Goal: Task Accomplishment & Management: Manage account settings

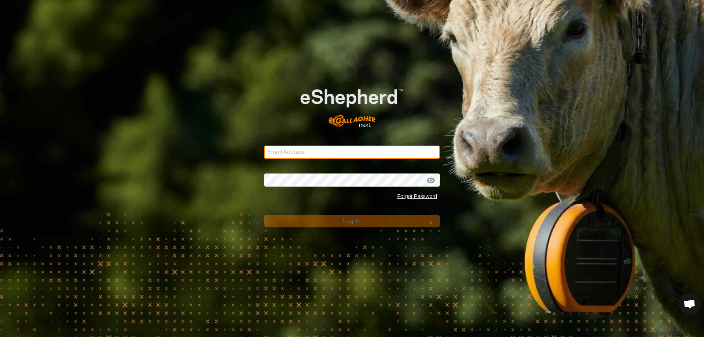
click at [291, 147] on input "Email Address" at bounding box center [352, 152] width 176 height 13
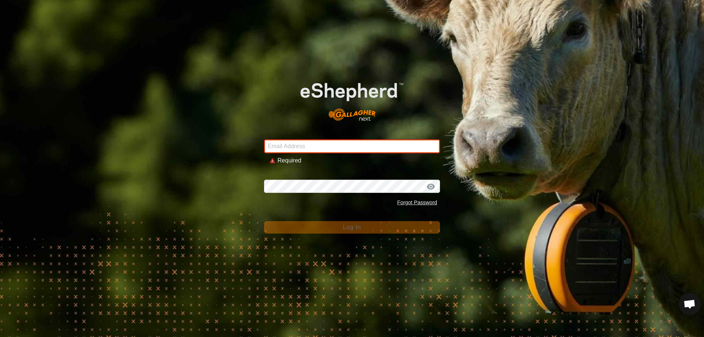
type input "[EMAIL_ADDRESS][DOMAIN_NAME]"
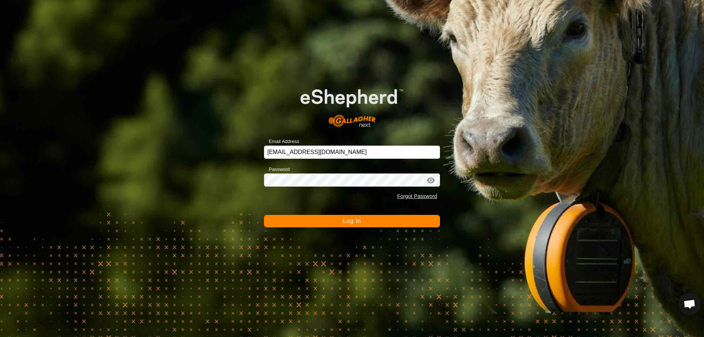
click at [349, 221] on span "Log In" at bounding box center [352, 221] width 18 height 6
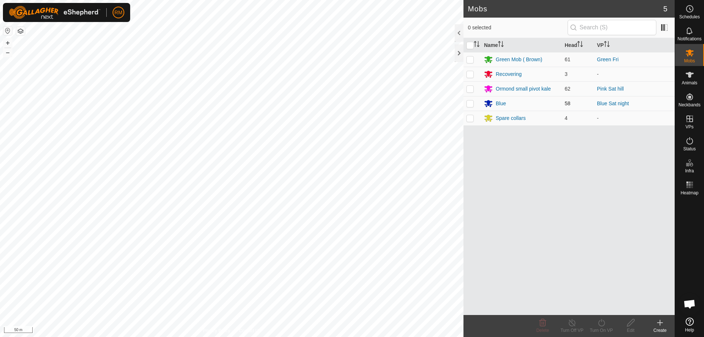
click at [470, 104] on p-checkbox at bounding box center [470, 104] width 7 height 6
checkbox input "false"
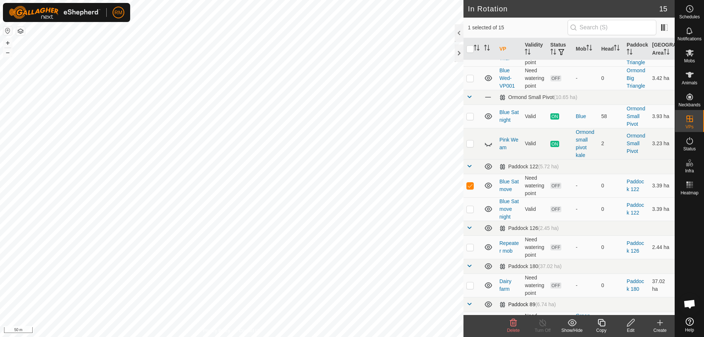
scroll to position [216, 0]
click at [514, 325] on icon at bounding box center [513, 322] width 7 height 7
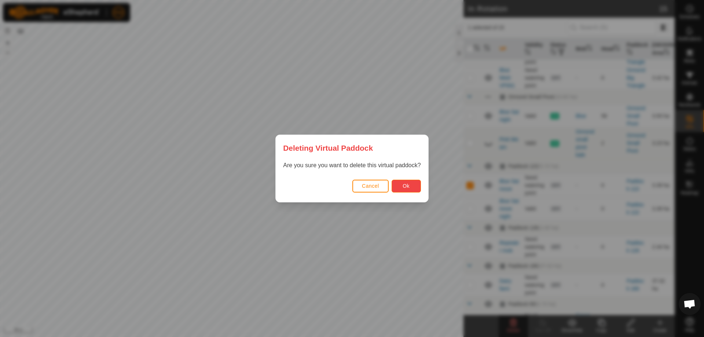
click at [407, 187] on span "Ok" at bounding box center [406, 186] width 7 height 6
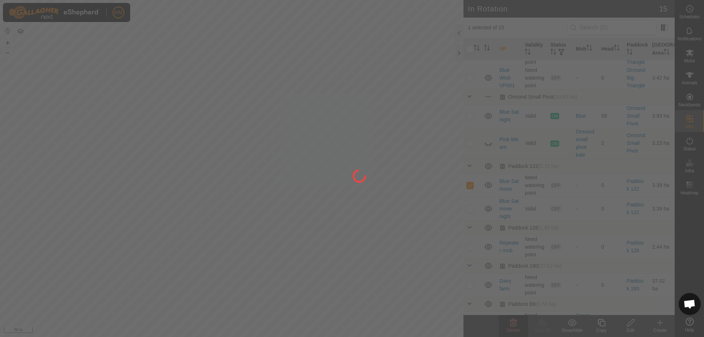
checkbox input "false"
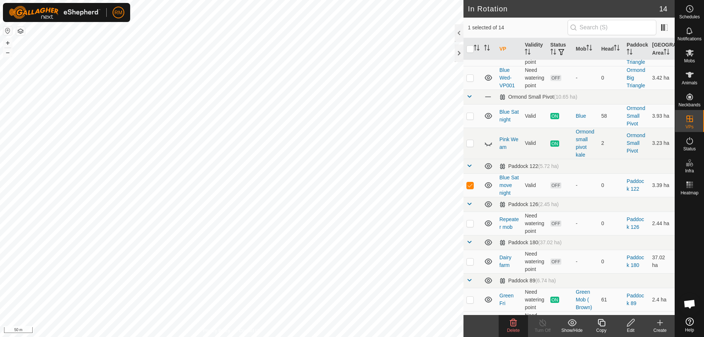
click at [514, 324] on icon at bounding box center [513, 322] width 7 height 7
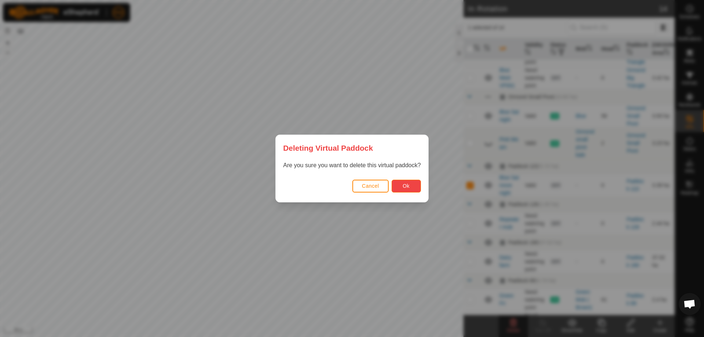
click at [410, 187] on button "Ok" at bounding box center [406, 186] width 29 height 13
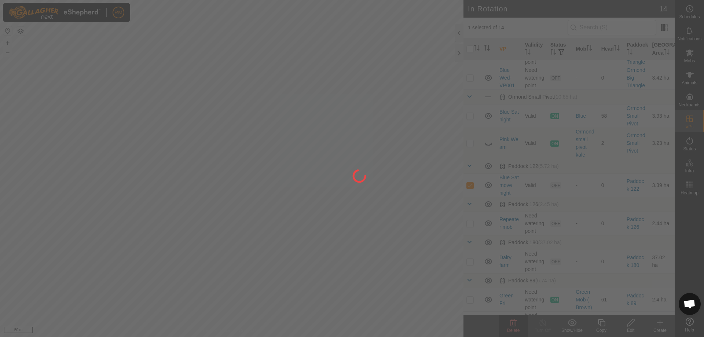
checkbox input "false"
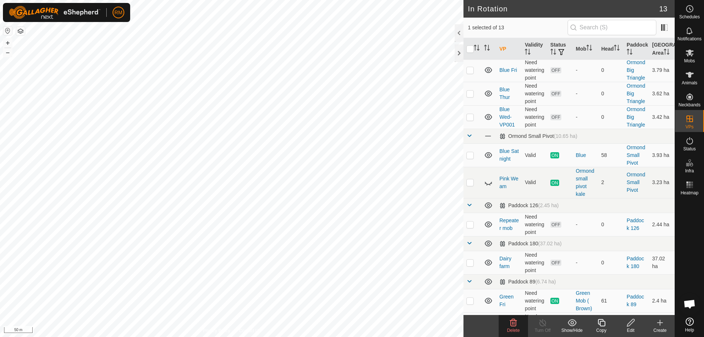
scroll to position [191, 0]
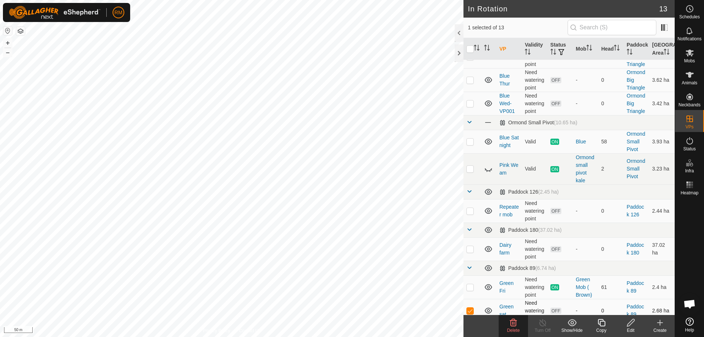
click at [471, 308] on p-checkbox at bounding box center [470, 311] width 7 height 6
checkbox input "false"
click at [690, 55] on icon at bounding box center [690, 53] width 8 height 7
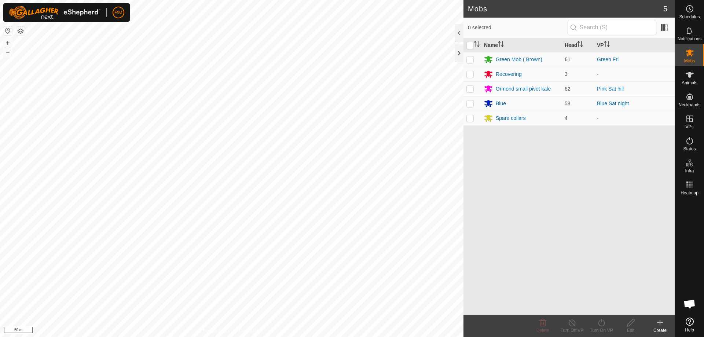
click at [469, 59] on p-checkbox at bounding box center [470, 59] width 7 height 6
checkbox input "true"
click at [603, 322] on icon at bounding box center [601, 322] width 9 height 9
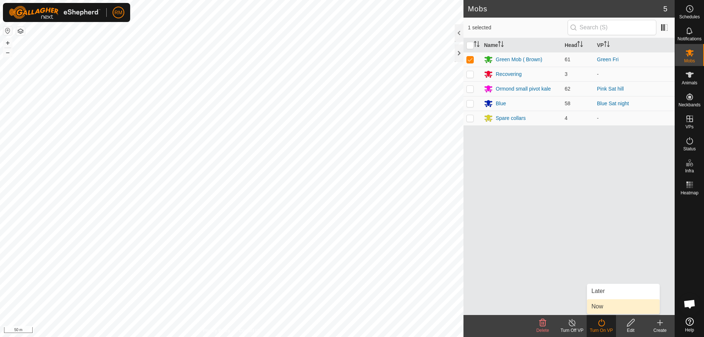
click at [605, 304] on link "Now" at bounding box center [623, 306] width 73 height 15
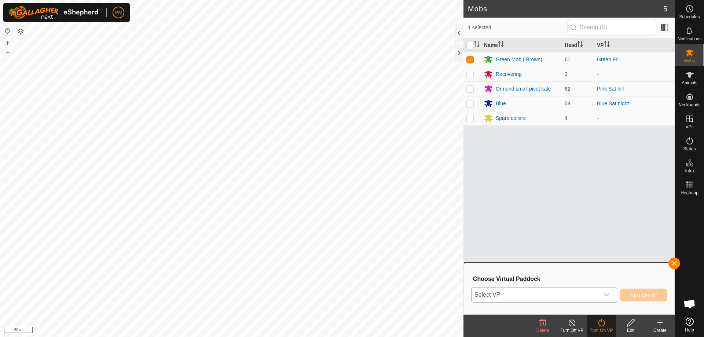
click at [607, 294] on icon "dropdown trigger" at bounding box center [607, 295] width 6 height 6
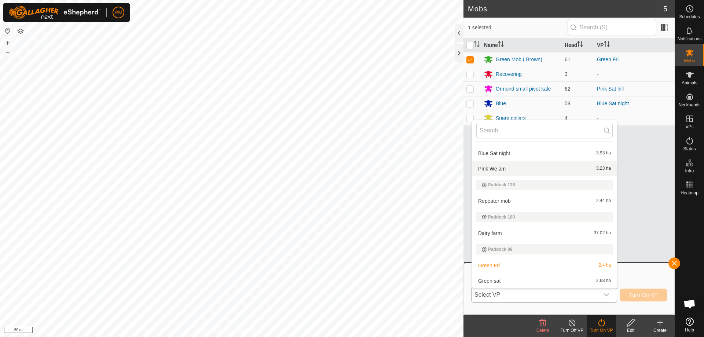
scroll to position [188, 0]
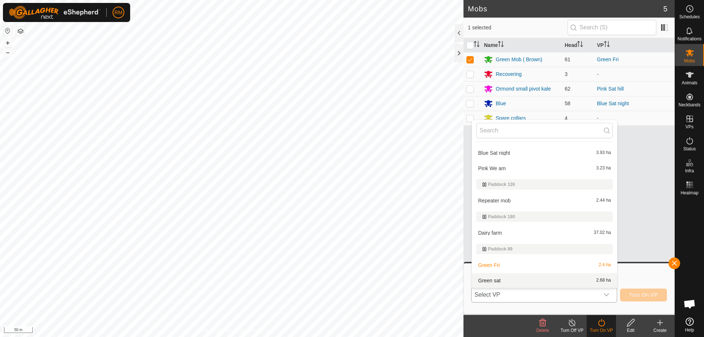
click at [505, 280] on li "Green sat 2.68 ha" at bounding box center [544, 280] width 145 height 15
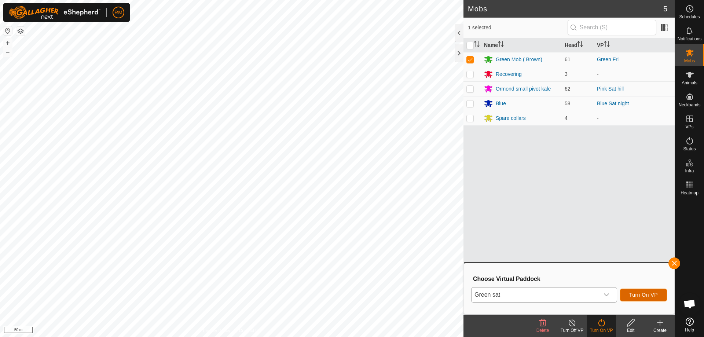
click at [645, 294] on span "Turn On VP" at bounding box center [644, 295] width 29 height 6
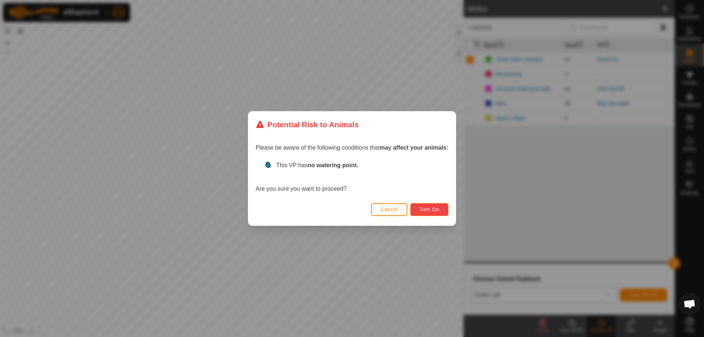
click at [433, 210] on span "Turn On" at bounding box center [430, 210] width 20 height 6
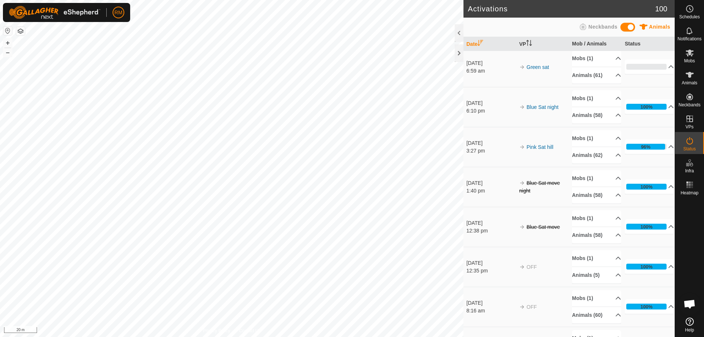
scroll to position [25, 0]
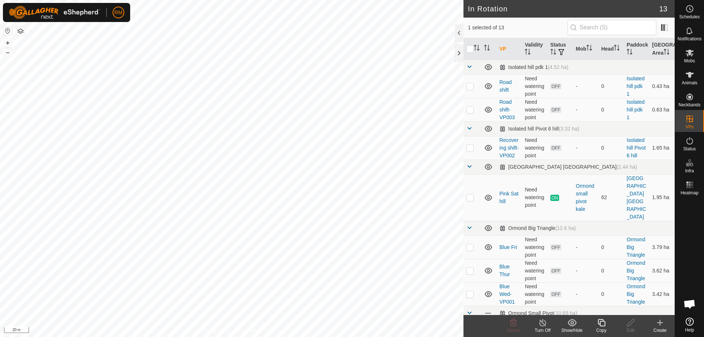
click at [601, 324] on icon at bounding box center [601, 322] width 7 height 7
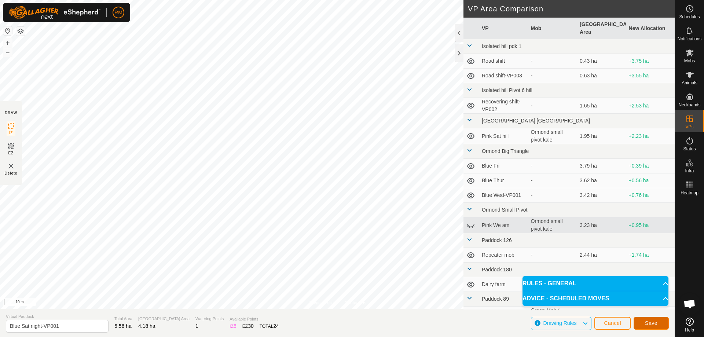
click at [652, 324] on span "Save" at bounding box center [651, 323] width 12 height 6
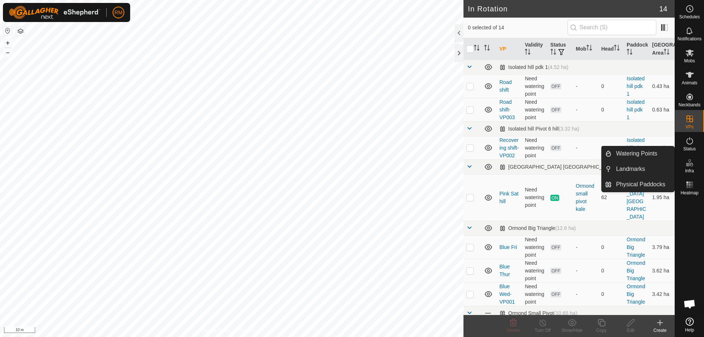
click at [688, 168] on es-infrastructure-svg-icon at bounding box center [689, 163] width 13 height 12
click at [632, 168] on link "Landmarks" at bounding box center [643, 169] width 63 height 15
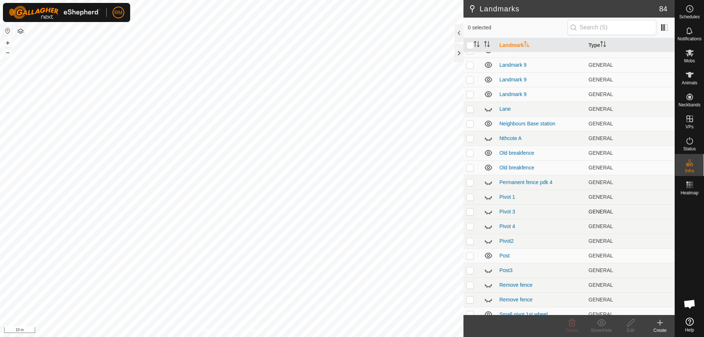
scroll to position [831, 0]
click at [471, 197] on p-checkbox at bounding box center [470, 197] width 7 height 6
checkbox input "false"
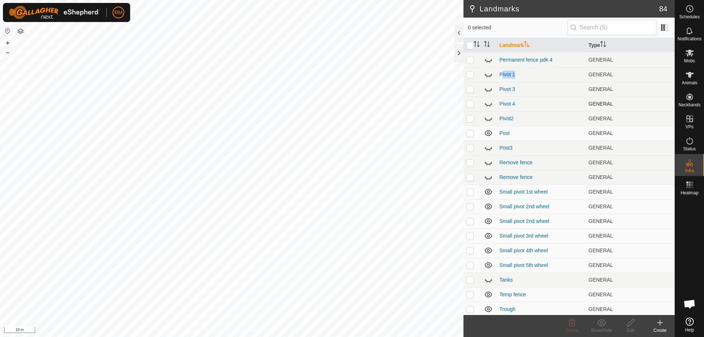
scroll to position [970, 0]
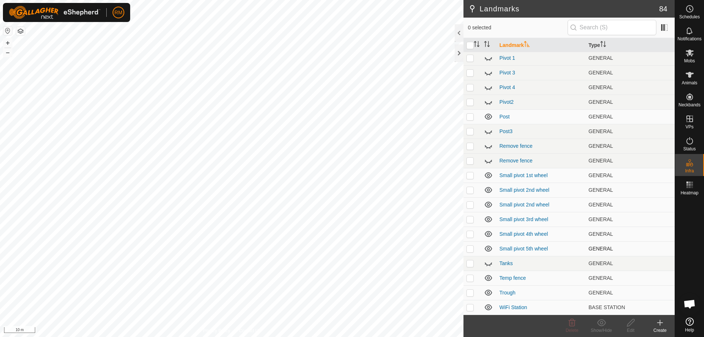
click at [470, 250] on p-checkbox at bounding box center [470, 249] width 7 height 6
checkbox input "false"
checkbox input "true"
click at [631, 325] on icon at bounding box center [631, 322] width 9 height 9
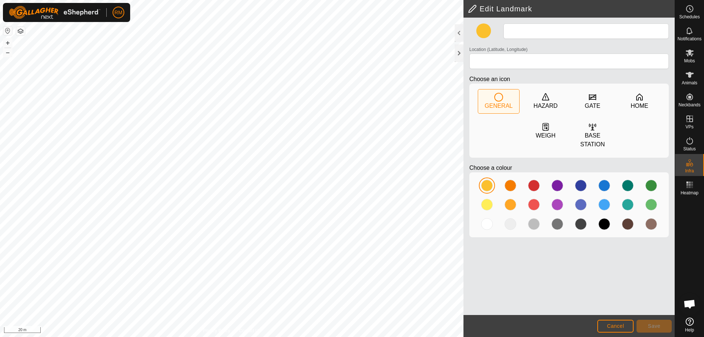
type input "Small pivot 3rd wheel"
type input "-42.756968, 172.971240"
click at [543, 100] on icon at bounding box center [545, 96] width 7 height 7
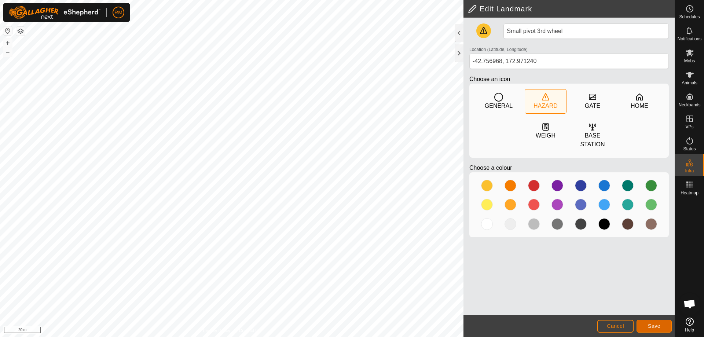
click at [648, 325] on button "Save" at bounding box center [654, 326] width 35 height 13
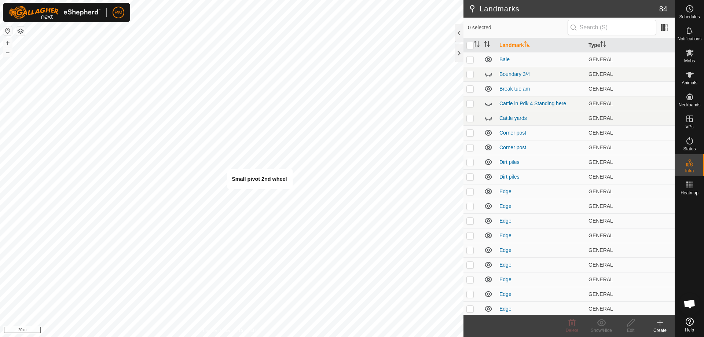
checkbox input "true"
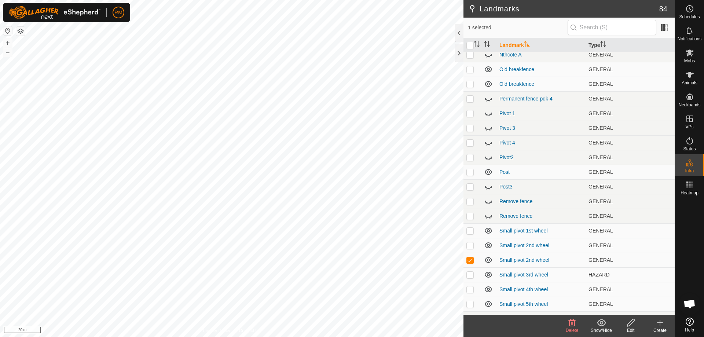
scroll to position [927, 0]
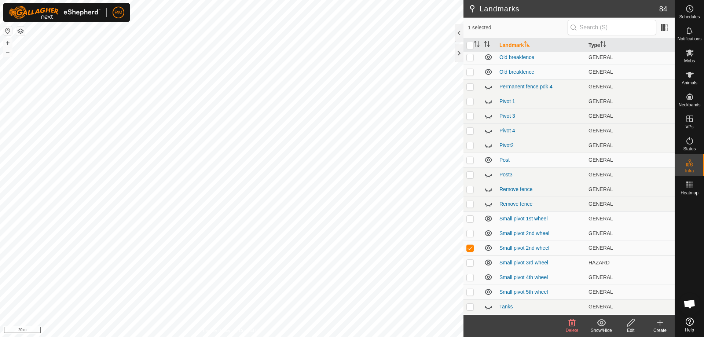
click at [629, 324] on icon at bounding box center [630, 322] width 7 height 7
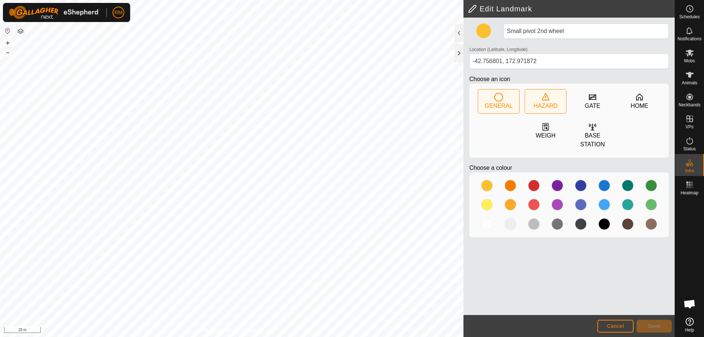
click at [546, 102] on div "HAZARD" at bounding box center [546, 106] width 24 height 9
click at [658, 324] on span "Save" at bounding box center [654, 326] width 12 height 6
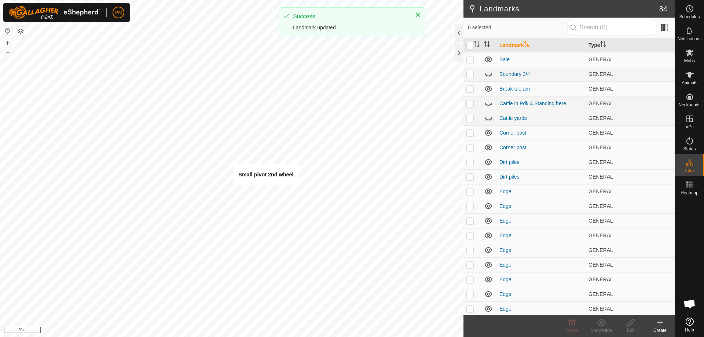
checkbox input "true"
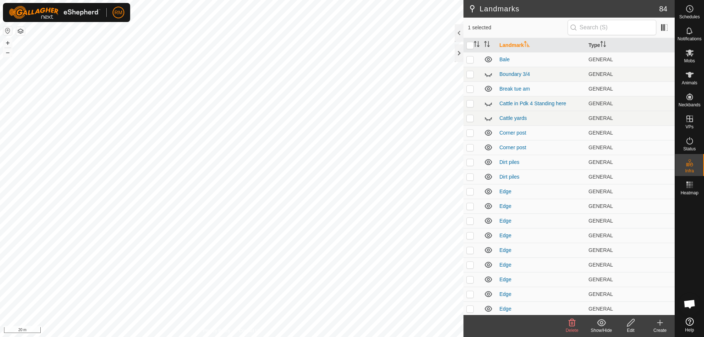
click at [573, 323] on icon at bounding box center [572, 322] width 9 height 9
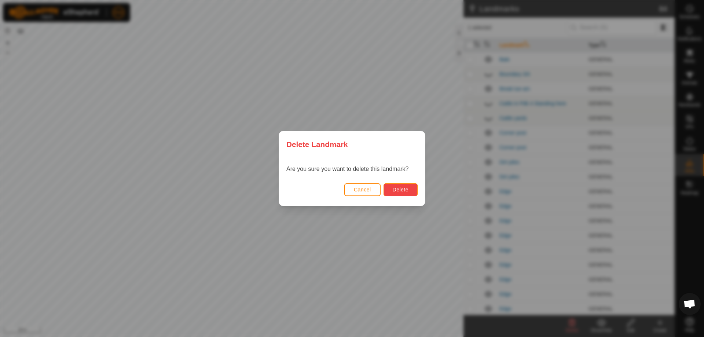
click at [397, 189] on span "Delete" at bounding box center [401, 190] width 16 height 6
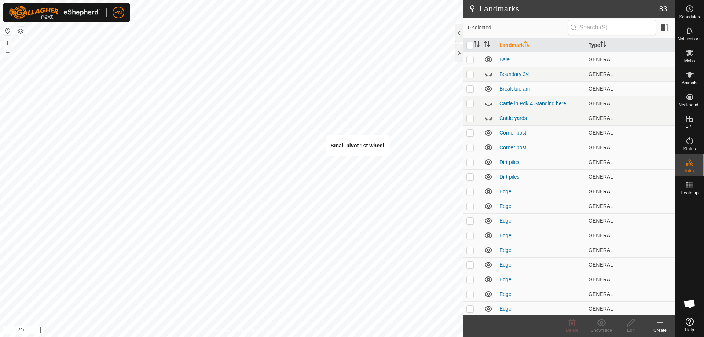
checkbox input "true"
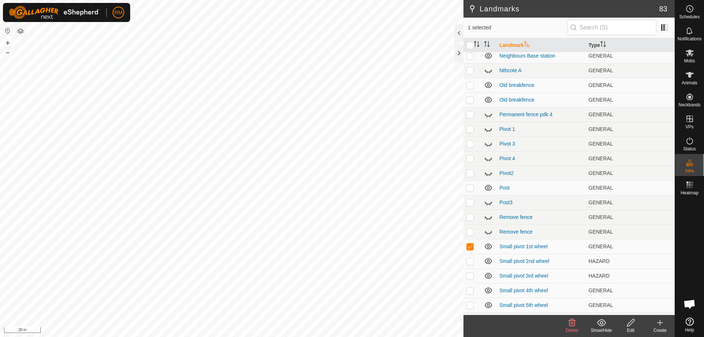
scroll to position [905, 0]
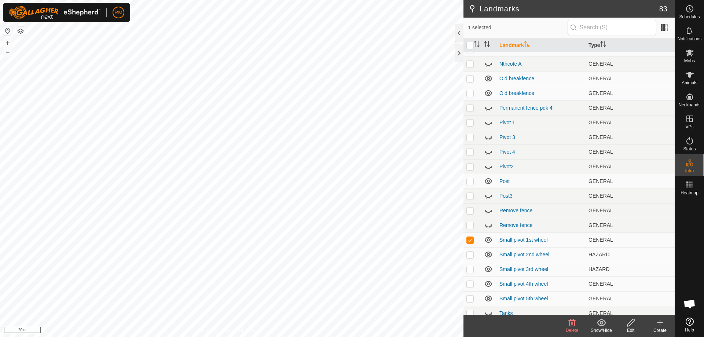
click at [632, 324] on icon at bounding box center [631, 322] width 9 height 9
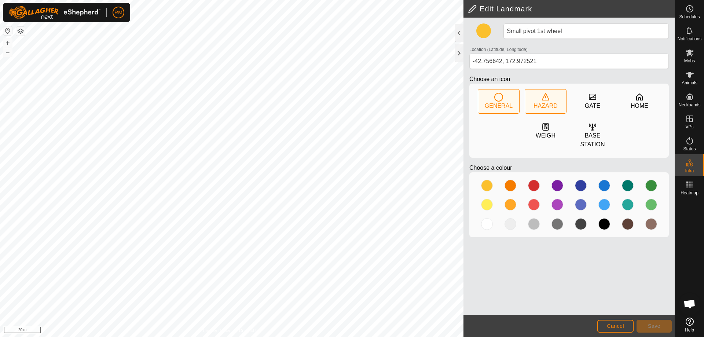
click at [548, 97] on icon at bounding box center [545, 96] width 7 height 7
click at [653, 328] on span "Save" at bounding box center [654, 326] width 12 height 6
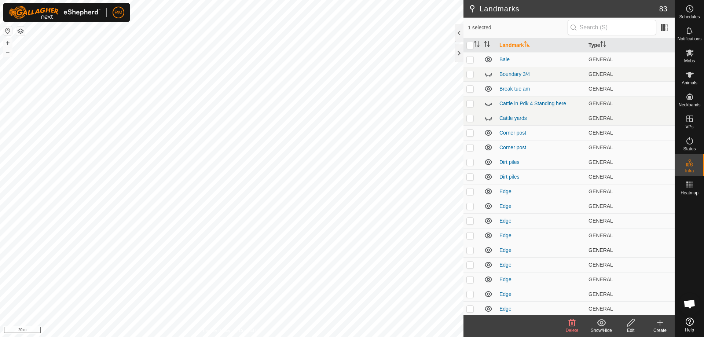
checkbox input "true"
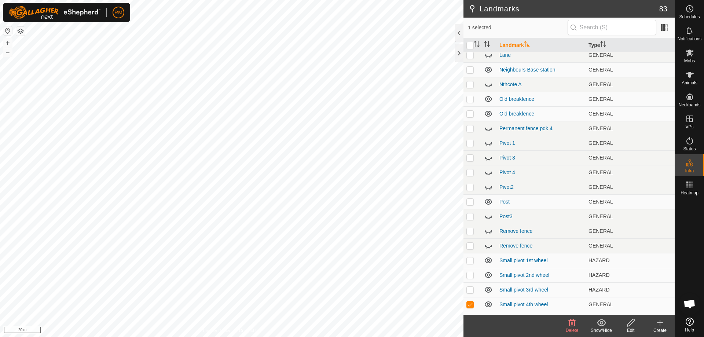
scroll to position [907, 0]
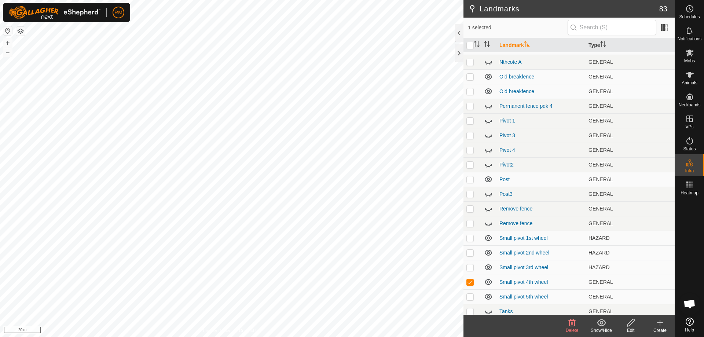
click at [626, 324] on edit-svg-icon at bounding box center [630, 322] width 29 height 9
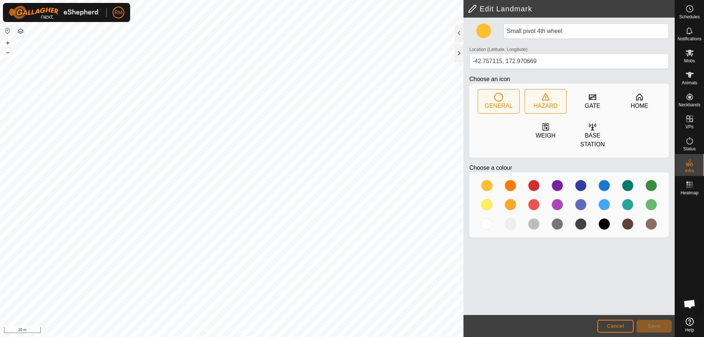
click at [546, 96] on icon at bounding box center [546, 98] width 1 height 4
click at [651, 328] on span "Save" at bounding box center [654, 326] width 12 height 6
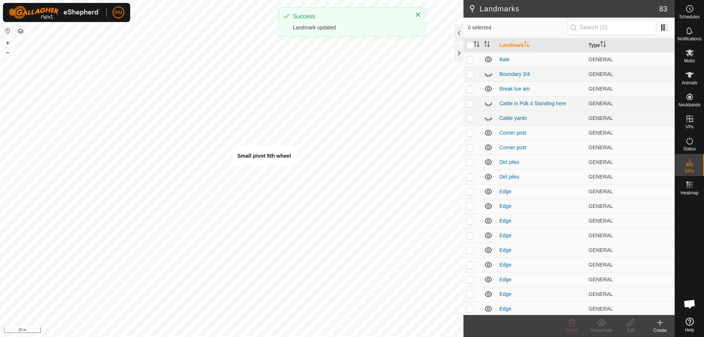
checkbox input "true"
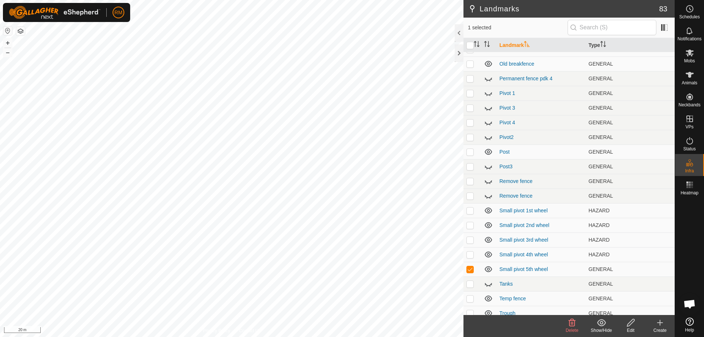
scroll to position [940, 0]
click at [631, 324] on icon at bounding box center [631, 322] width 9 height 9
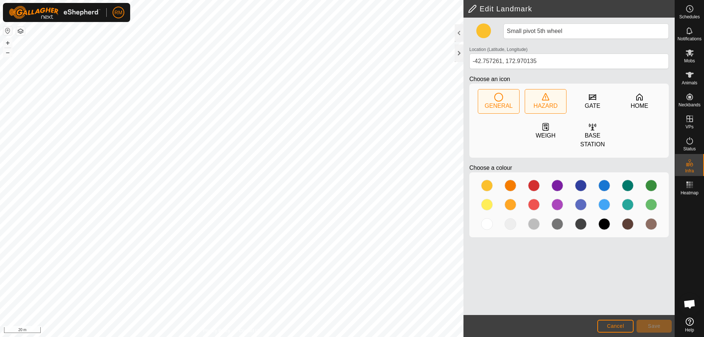
click at [547, 99] on icon at bounding box center [545, 97] width 9 height 9
click at [650, 328] on span "Save" at bounding box center [654, 326] width 12 height 6
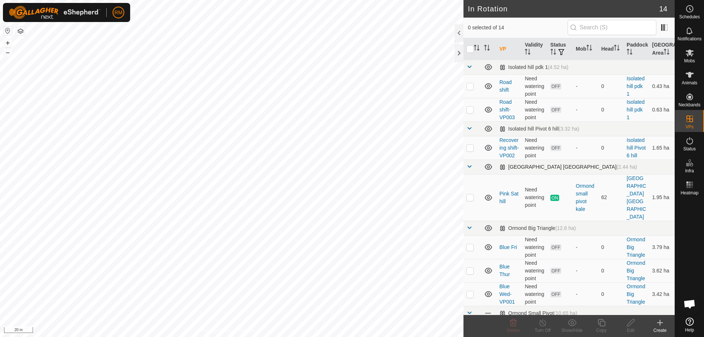
checkbox input "true"
click at [631, 324] on icon at bounding box center [630, 322] width 7 height 7
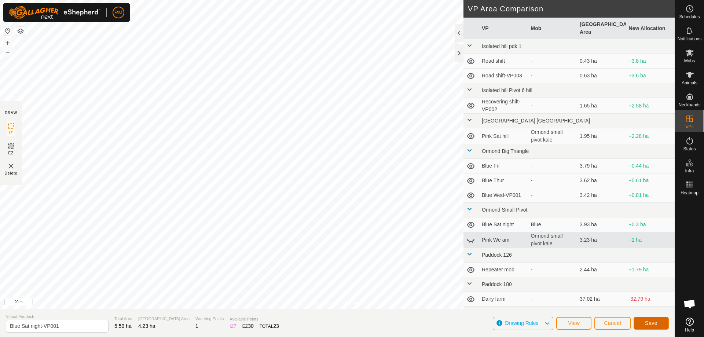
click at [652, 323] on span "Save" at bounding box center [651, 323] width 12 height 6
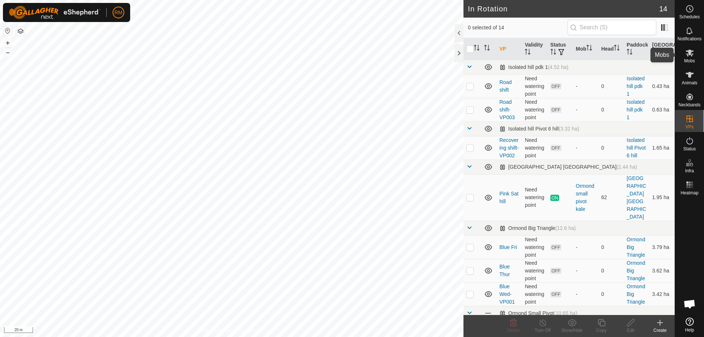
click at [690, 56] on icon at bounding box center [690, 52] width 9 height 9
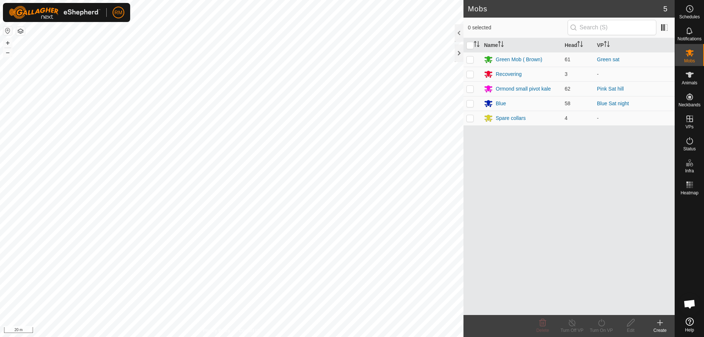
click at [395, 208] on div "RM Schedules Notifications Mobs Animals Neckbands VPs Status Infra Heatmap Help…" at bounding box center [352, 168] width 704 height 337
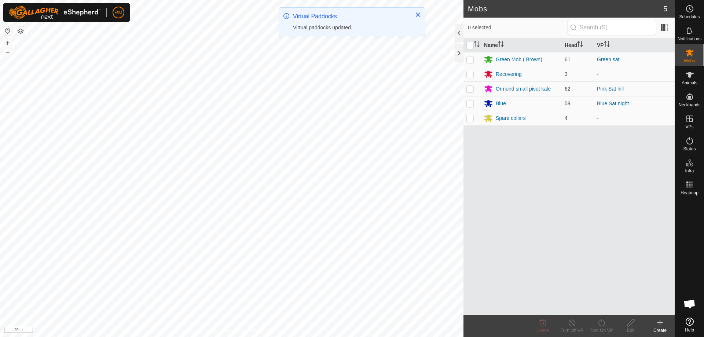
click at [471, 102] on p-checkbox at bounding box center [470, 104] width 7 height 6
checkbox input "true"
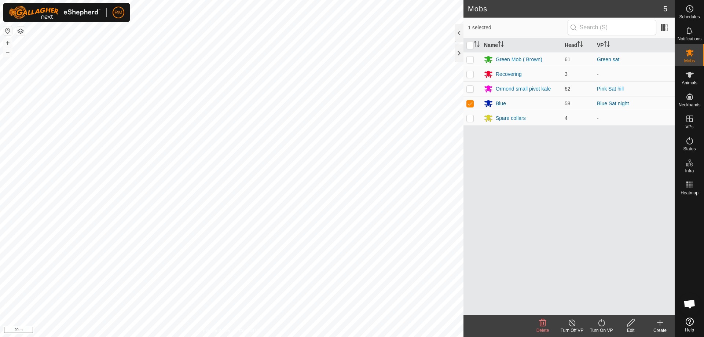
click at [602, 324] on icon at bounding box center [601, 322] width 9 height 9
click at [599, 307] on link "Now" at bounding box center [623, 306] width 73 height 15
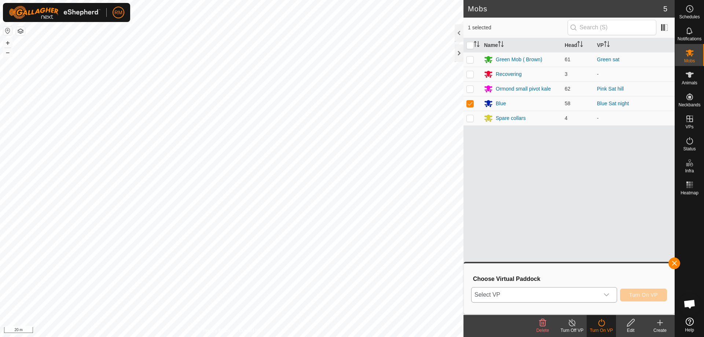
click at [608, 295] on icon "dropdown trigger" at bounding box center [606, 294] width 5 height 3
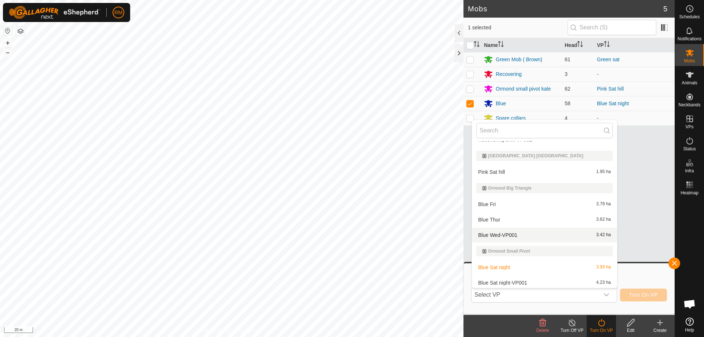
scroll to position [76, 0]
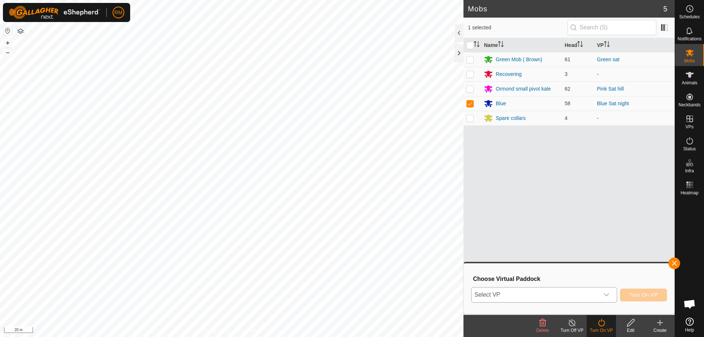
click at [606, 293] on icon "dropdown trigger" at bounding box center [607, 295] width 6 height 6
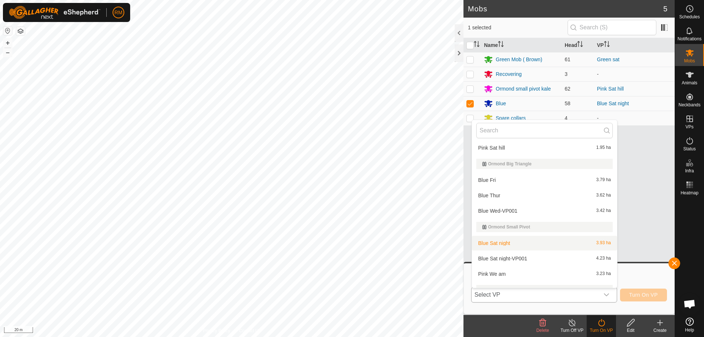
scroll to position [98, 0]
click at [644, 269] on div "Choose Virtual Paddock Select VP Isolated hill pdk 1 Road shift 0.43 ha Road sh…" at bounding box center [569, 289] width 202 height 42
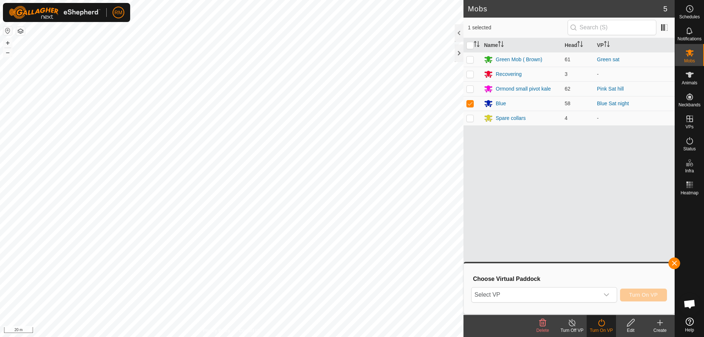
click at [630, 324] on icon at bounding box center [631, 322] width 9 height 9
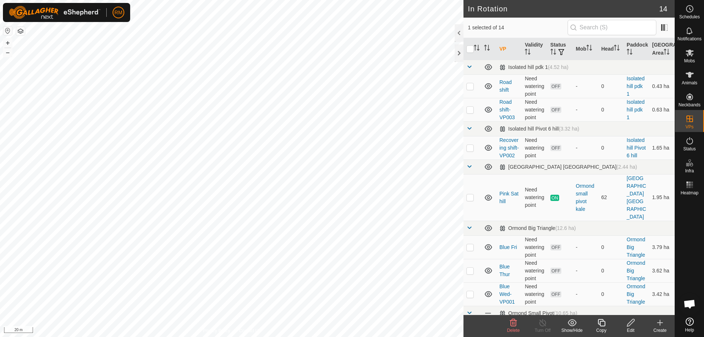
click at [632, 324] on icon at bounding box center [630, 322] width 7 height 7
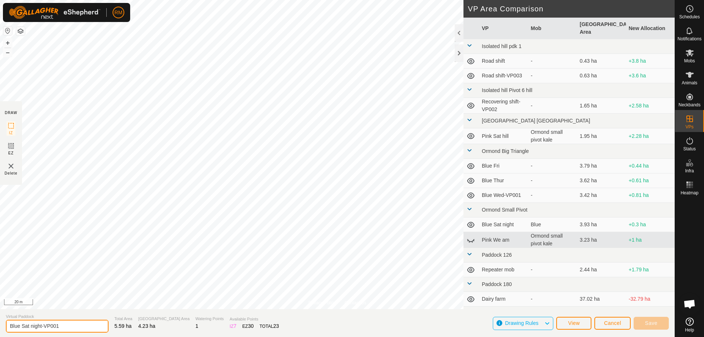
click at [61, 326] on input "Blue Sat night-VP001" at bounding box center [57, 326] width 103 height 13
type input "Blue Sun morning"
click at [646, 321] on span "Save" at bounding box center [651, 323] width 12 height 6
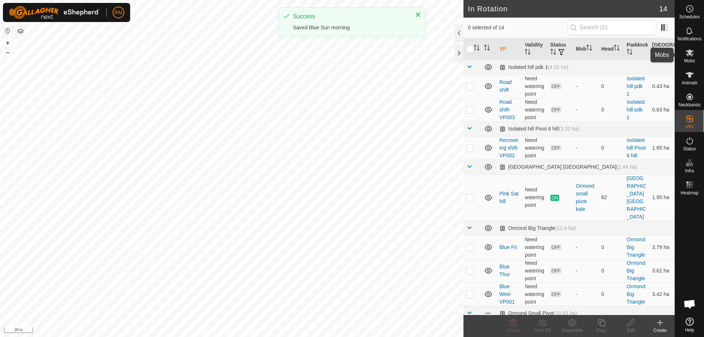
click at [691, 53] on icon at bounding box center [690, 53] width 8 height 7
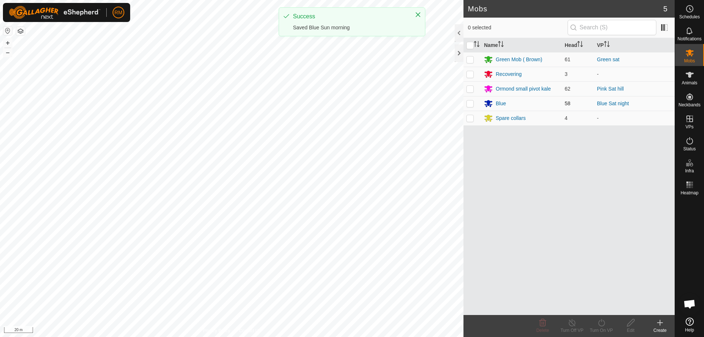
click at [470, 103] on p-checkbox at bounding box center [470, 104] width 7 height 6
checkbox input "true"
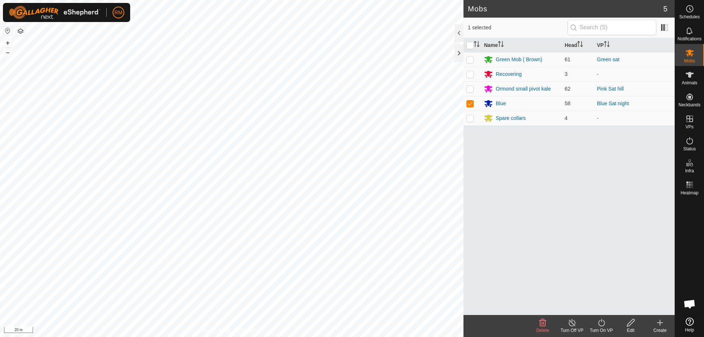
click at [600, 323] on icon at bounding box center [601, 322] width 9 height 9
click at [599, 307] on link "Now" at bounding box center [623, 306] width 73 height 15
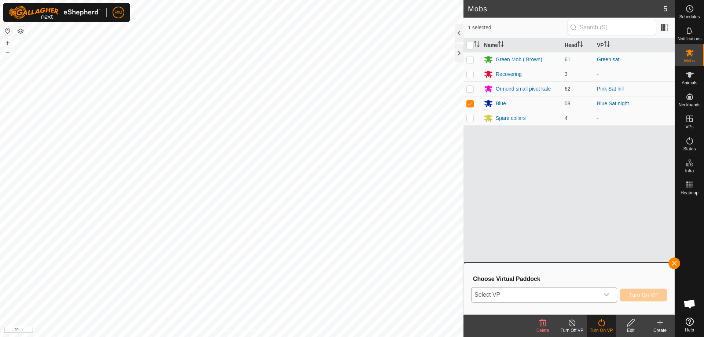
click at [610, 295] on div "dropdown trigger" at bounding box center [606, 295] width 15 height 15
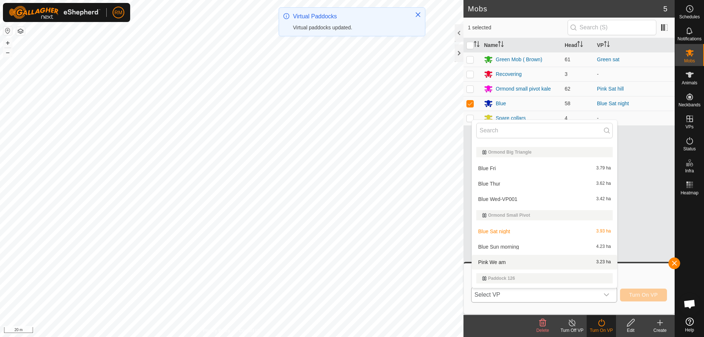
scroll to position [110, 0]
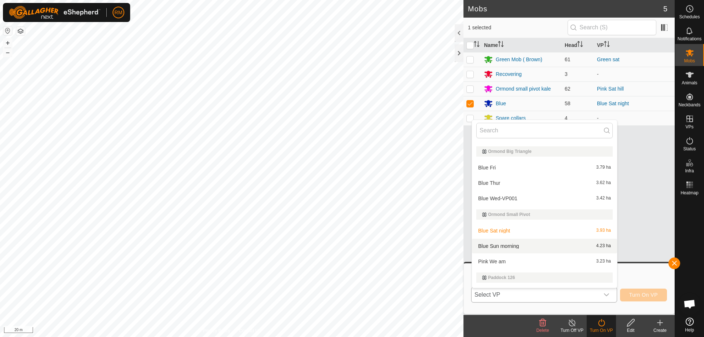
click at [519, 246] on li "Blue Sun morning 4.23 ha" at bounding box center [544, 246] width 145 height 15
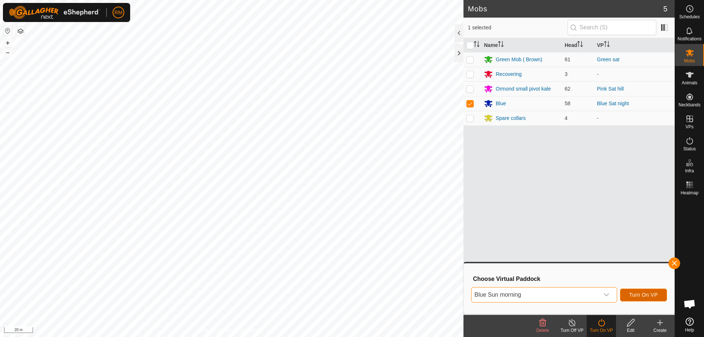
click at [648, 295] on span "Turn On VP" at bounding box center [644, 295] width 29 height 6
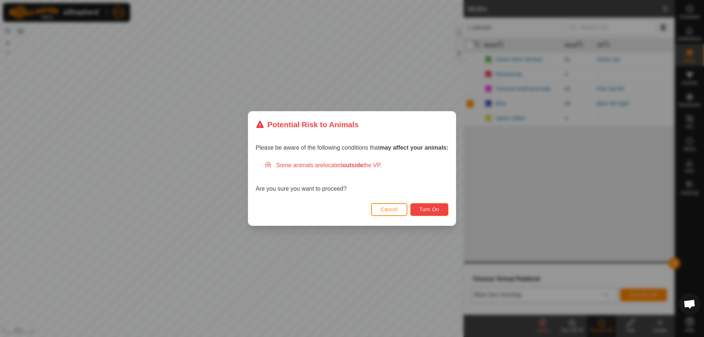
click at [439, 212] on span "Turn On" at bounding box center [430, 210] width 20 height 6
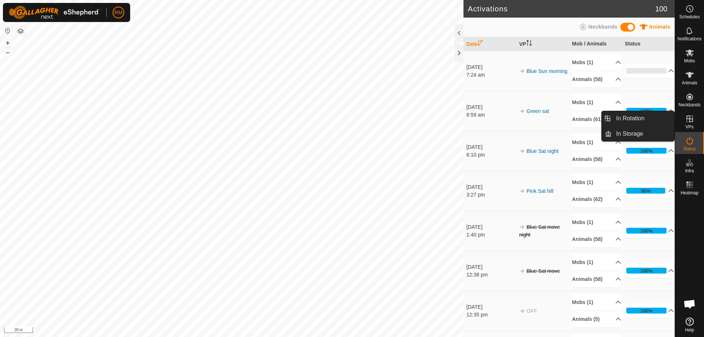
click at [689, 123] on icon at bounding box center [690, 118] width 9 height 9
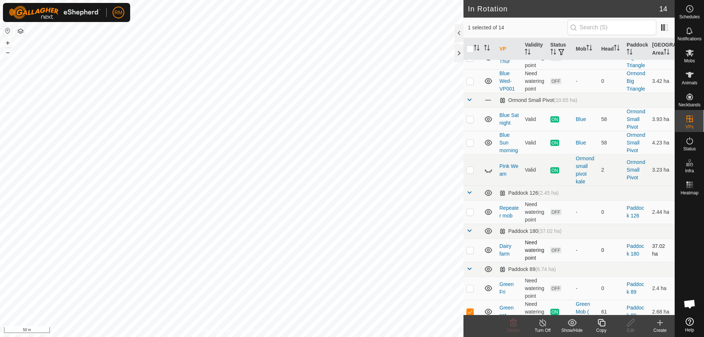
scroll to position [214, 0]
click at [615, 303] on td "61" at bounding box center [611, 310] width 25 height 23
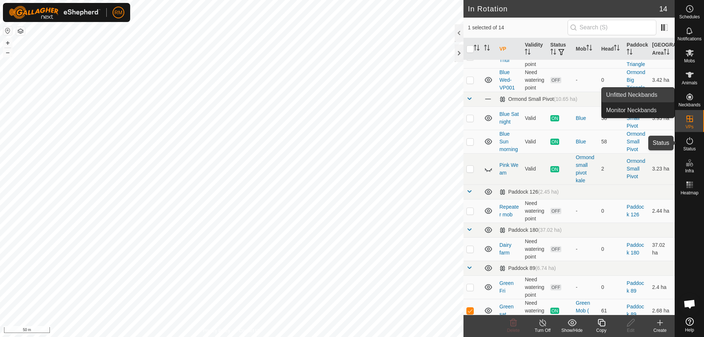
drag, startPoint x: 689, startPoint y: 141, endPoint x: 637, endPoint y: 93, distance: 71.7
click at [689, 141] on icon at bounding box center [690, 140] width 9 height 9
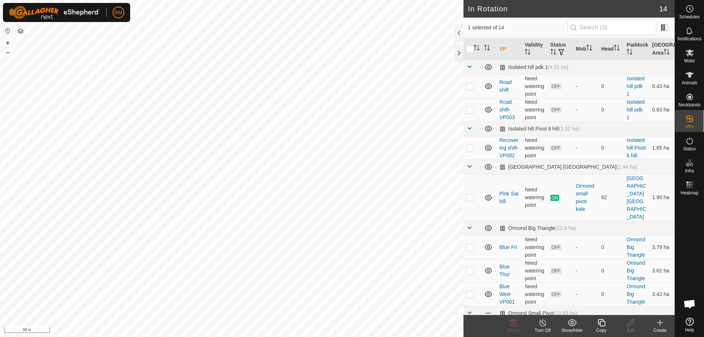
click at [598, 326] on icon at bounding box center [601, 322] width 9 height 9
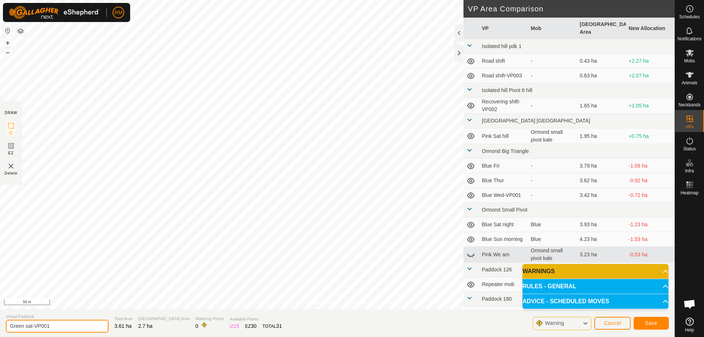
click at [54, 326] on input "Green sat-VP001" at bounding box center [57, 326] width 103 height 13
type input "Green Sun Morning"
click at [649, 322] on span "Save" at bounding box center [651, 323] width 12 height 6
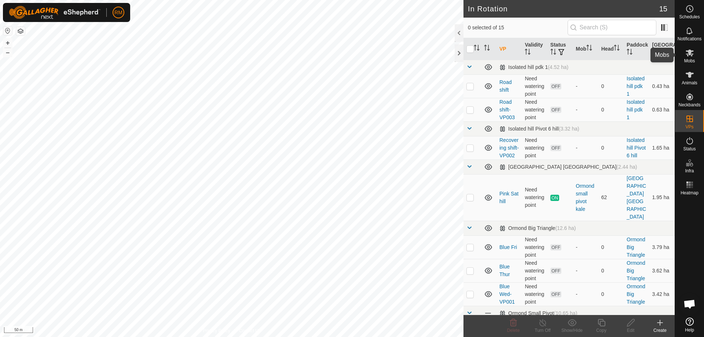
click at [689, 55] on icon at bounding box center [690, 52] width 9 height 9
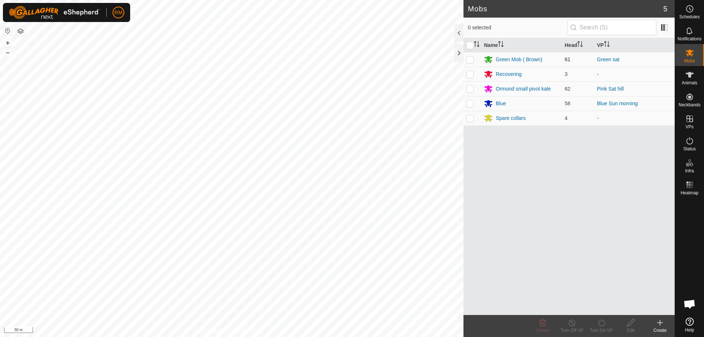
click at [469, 60] on p-checkbox at bounding box center [470, 59] width 7 height 6
checkbox input "true"
click at [599, 323] on icon at bounding box center [601, 322] width 7 height 7
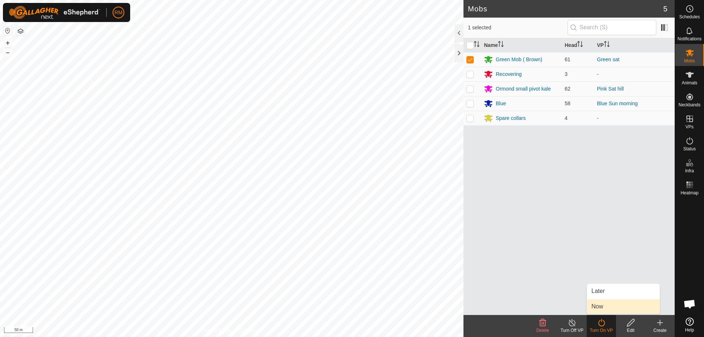
click at [609, 306] on link "Now" at bounding box center [623, 306] width 73 height 15
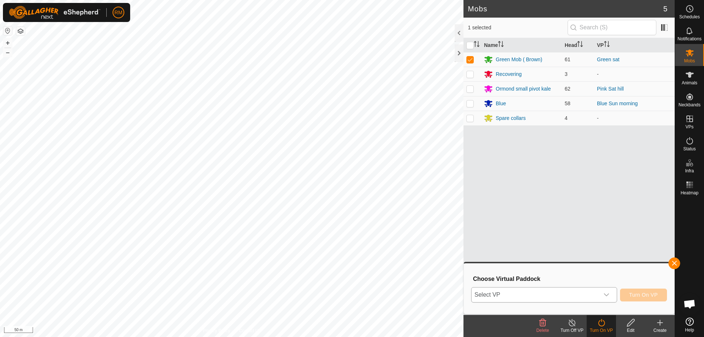
click at [608, 295] on icon "dropdown trigger" at bounding box center [606, 294] width 5 height 3
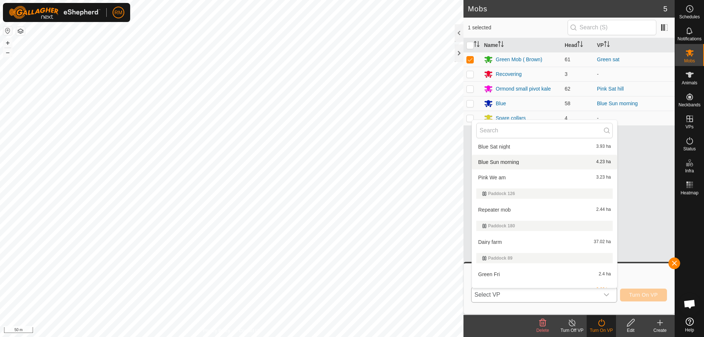
scroll to position [219, 0]
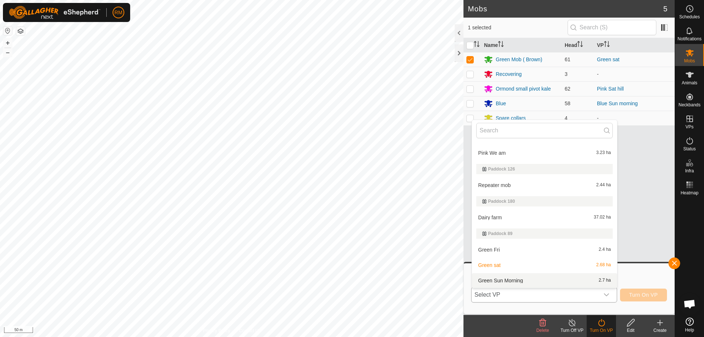
click at [516, 281] on li "Green Sun Morning 2.7 ha" at bounding box center [544, 280] width 145 height 15
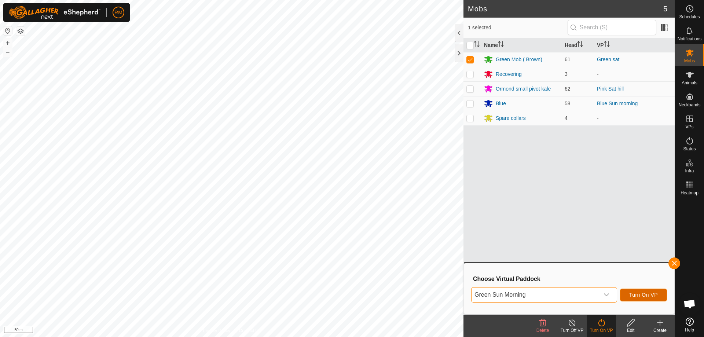
click at [639, 293] on span "Turn On VP" at bounding box center [644, 295] width 29 height 6
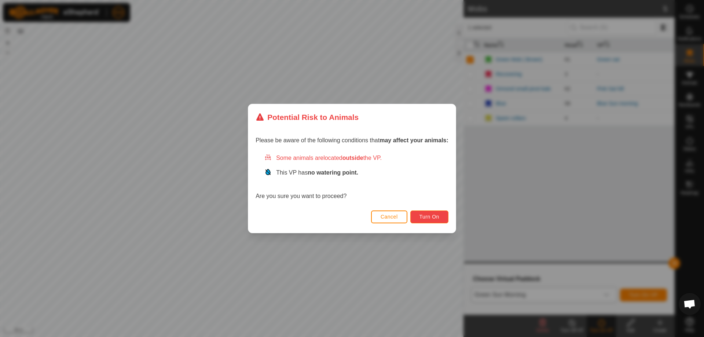
click at [439, 216] on span "Turn On" at bounding box center [430, 217] width 20 height 6
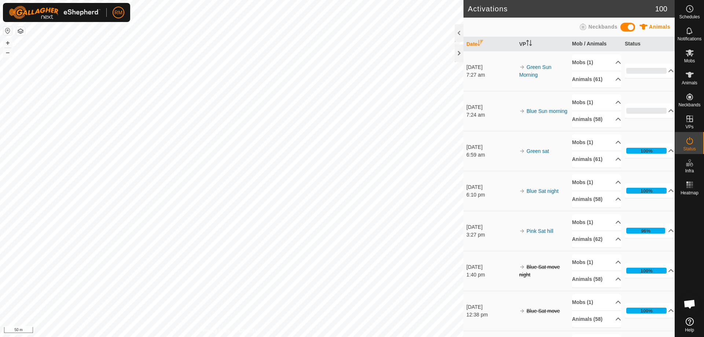
click at [483, 200] on div "Activations 100 Animals Neckbands Date VP Mob / Animals Status [DATE] 7:27 am G…" at bounding box center [337, 168] width 675 height 337
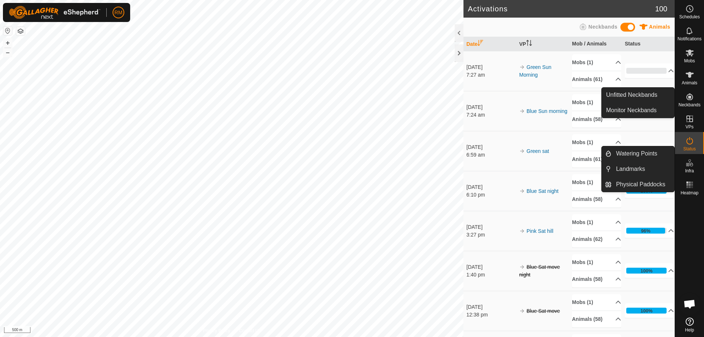
click at [693, 97] on icon at bounding box center [690, 96] width 9 height 9
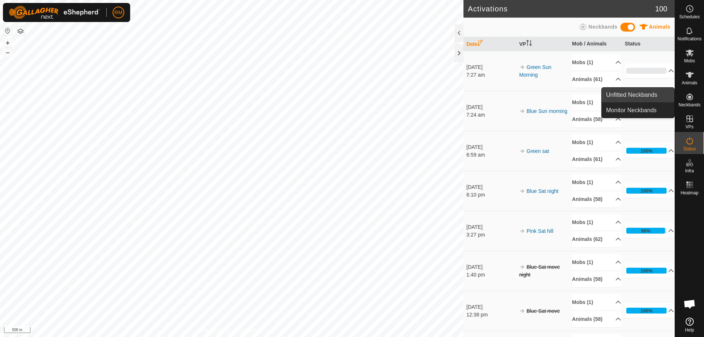
click at [639, 92] on link "Unfitted Neckbands" at bounding box center [638, 95] width 73 height 15
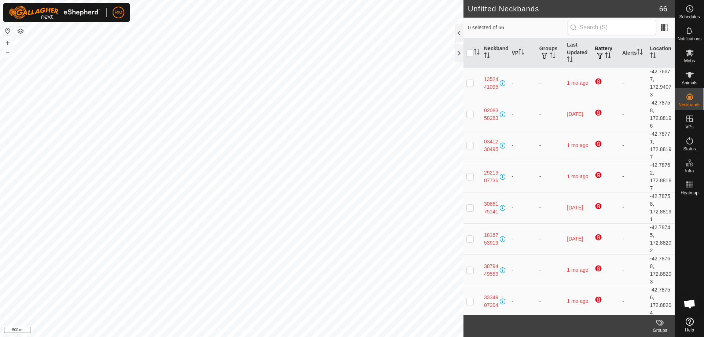
click at [597, 55] on span "button" at bounding box center [600, 56] width 6 height 6
click at [469, 56] on input "checkbox" at bounding box center [470, 53] width 7 height 7
checkbox input "true"
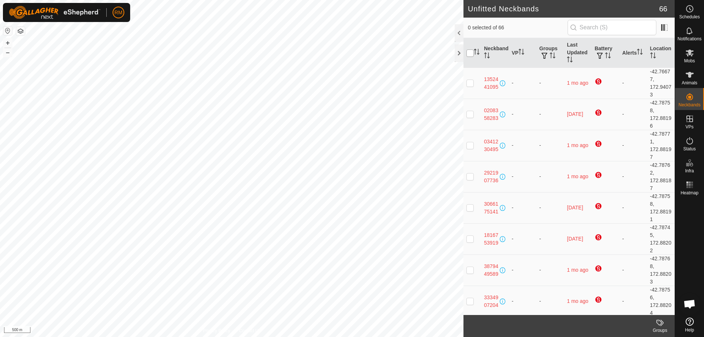
checkbox input "true"
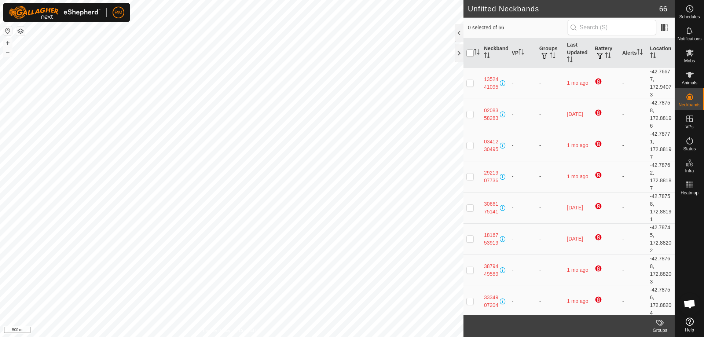
checkbox input "true"
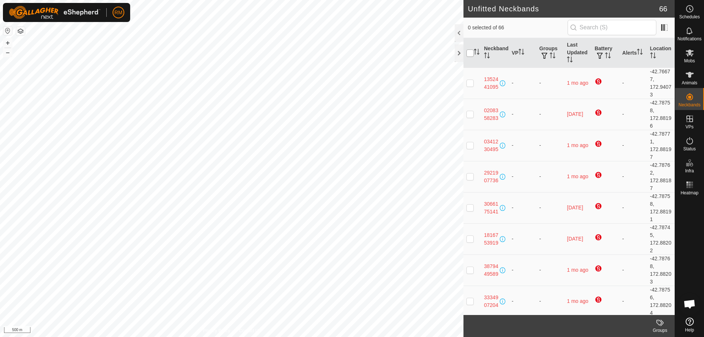
checkbox input "true"
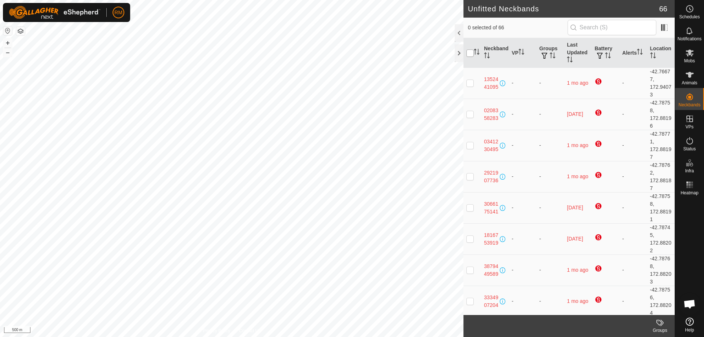
checkbox input "true"
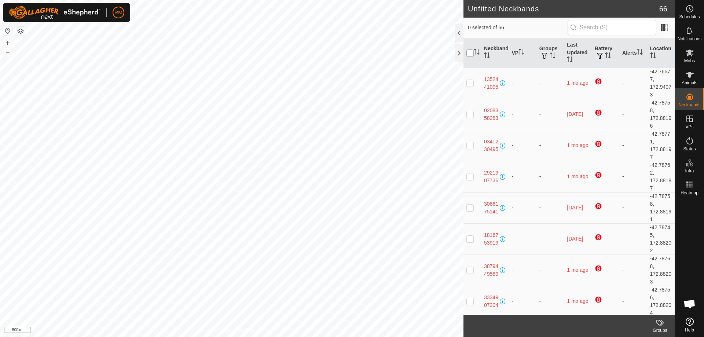
checkbox input "true"
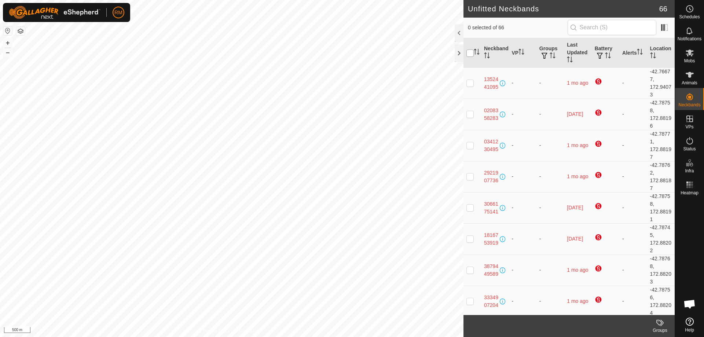
checkbox input "true"
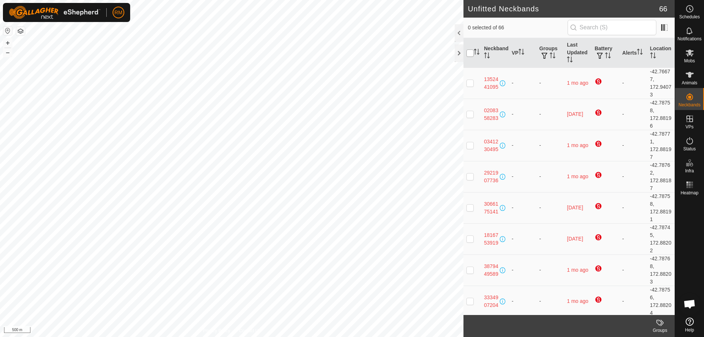
checkbox input "true"
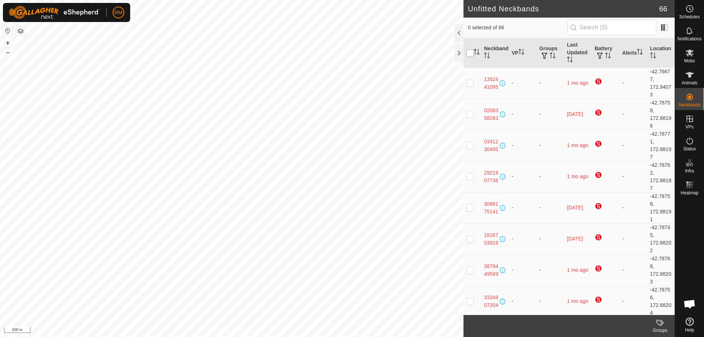
checkbox input "true"
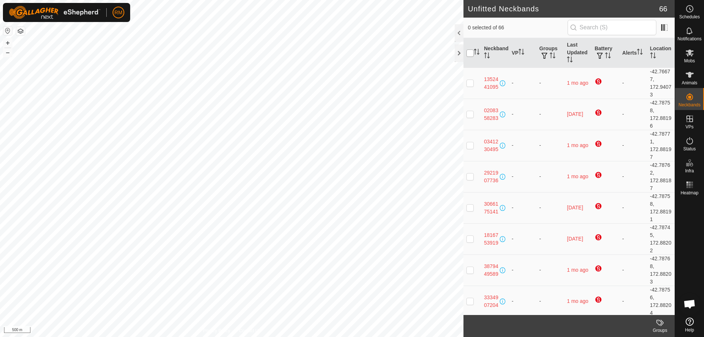
checkbox input "true"
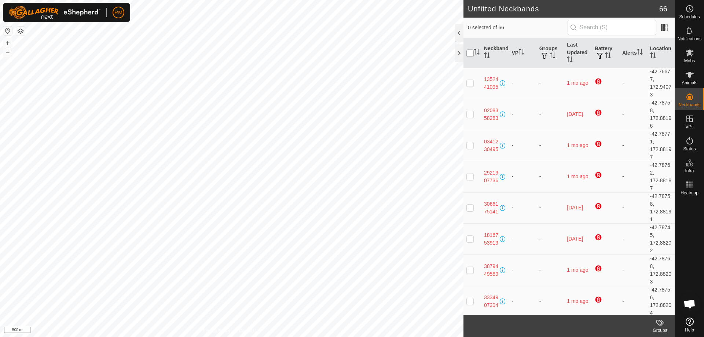
checkbox input "true"
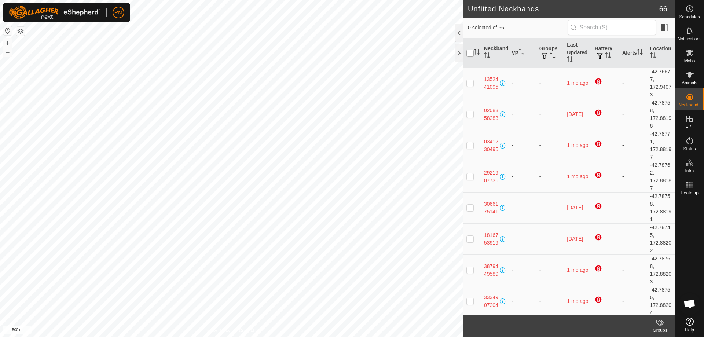
checkbox input "true"
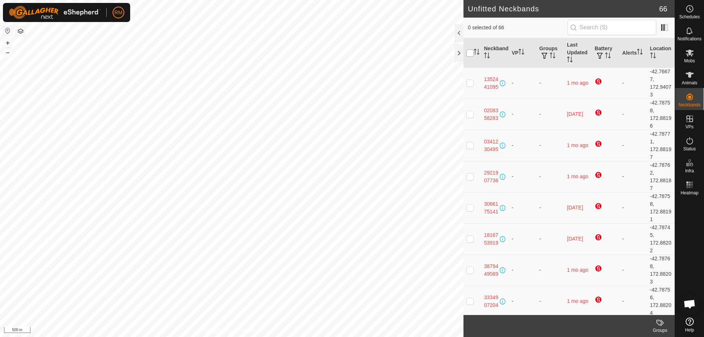
checkbox input "true"
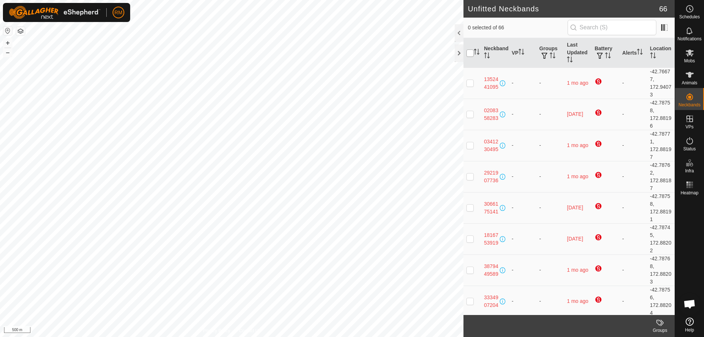
checkbox input "true"
click at [469, 51] on input "checkbox" at bounding box center [470, 53] width 7 height 7
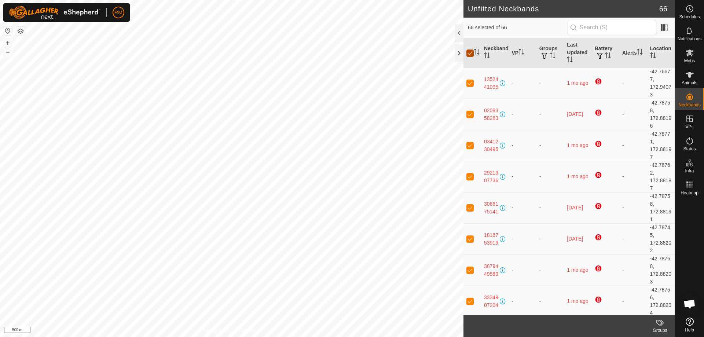
checkbox input "false"
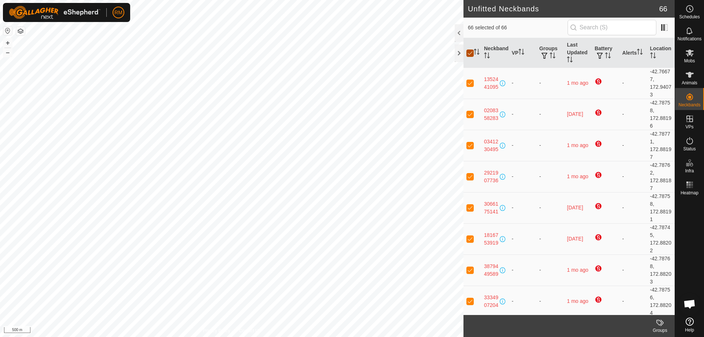
checkbox input "false"
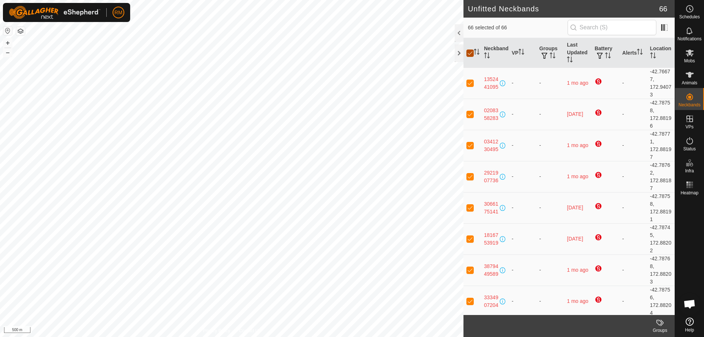
checkbox input "false"
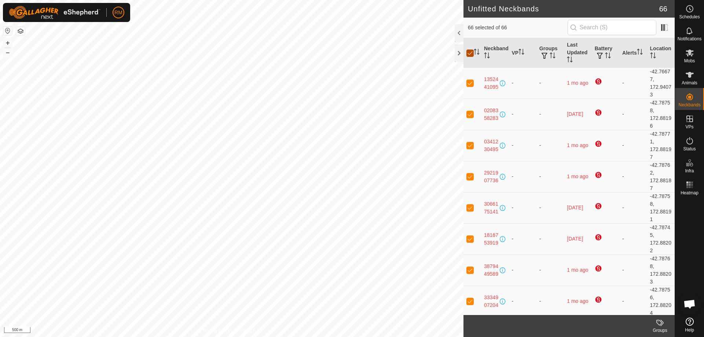
checkbox input "false"
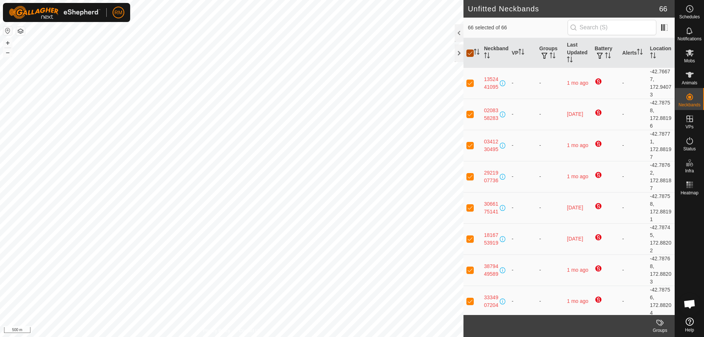
checkbox input "false"
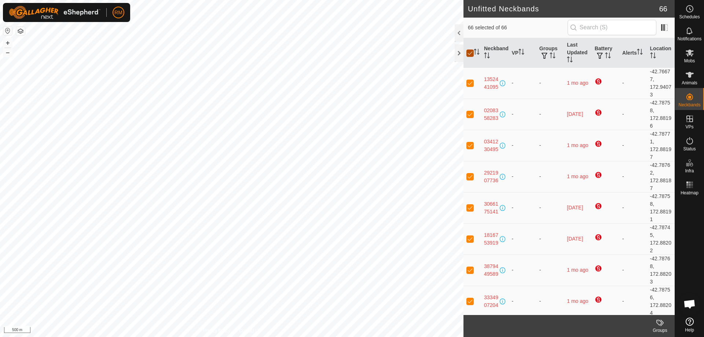
checkbox input "false"
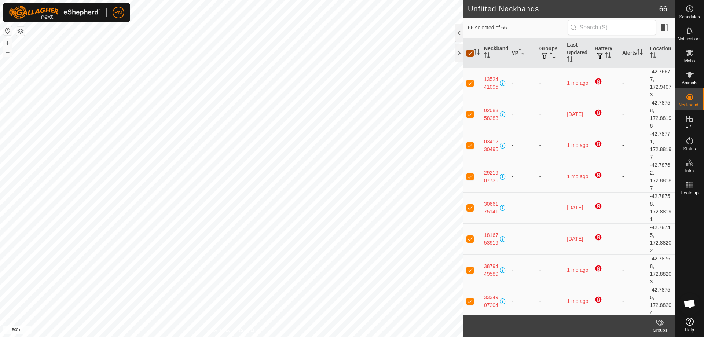
checkbox input "false"
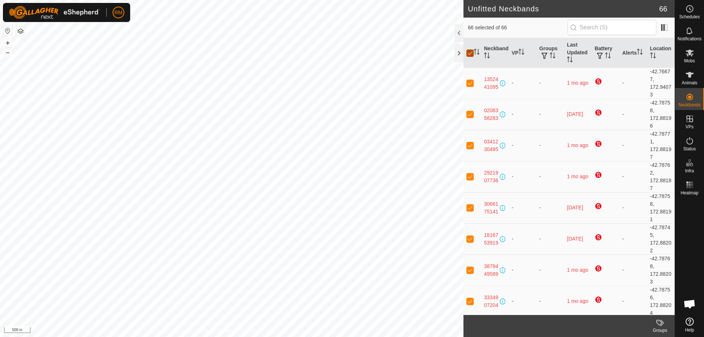
checkbox input "false"
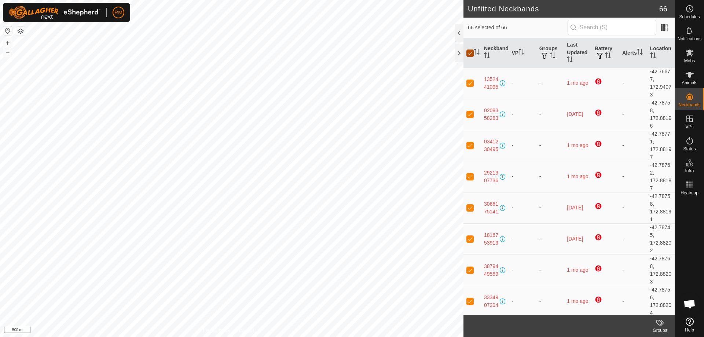
checkbox input "false"
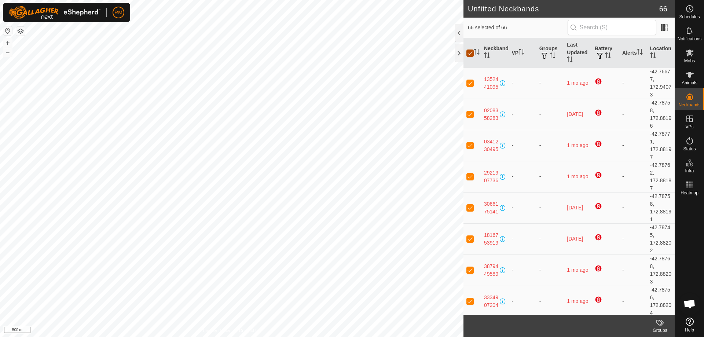
checkbox input "false"
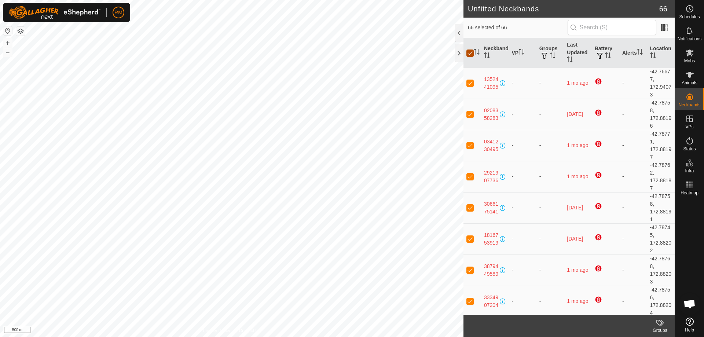
checkbox input "false"
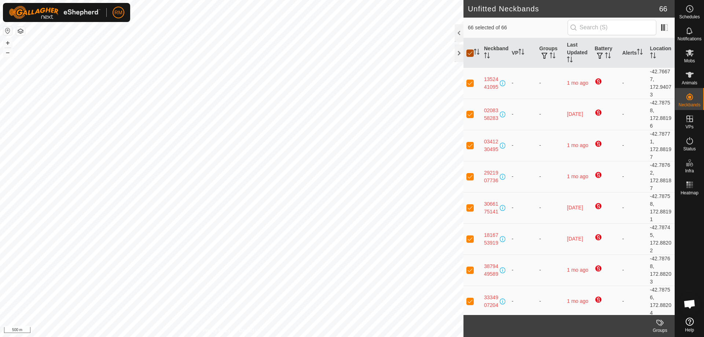
checkbox input "false"
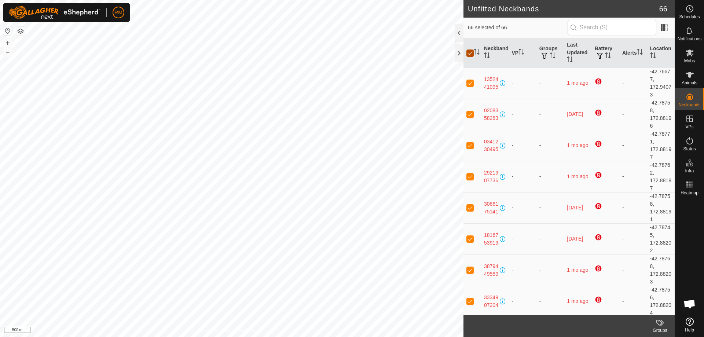
checkbox input "false"
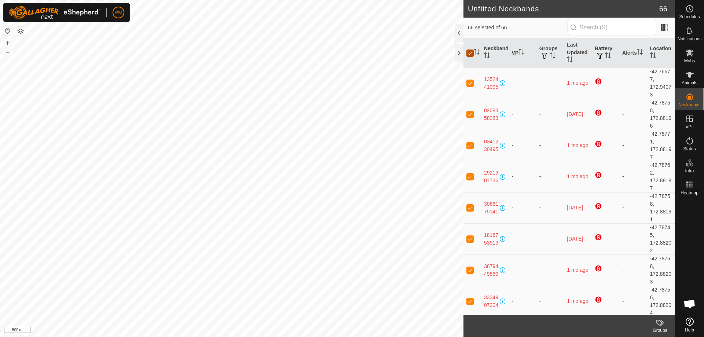
checkbox input "false"
